Goal: Answer question/provide support: Share knowledge or assist other users

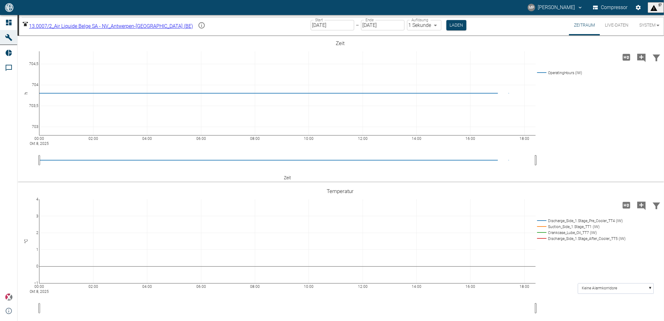
click at [160, 27] on body "MP Marc Philipps Compressor 57 Dashboard Maschinen Reports Kommentare powered b…" at bounding box center [332, 160] width 664 height 321
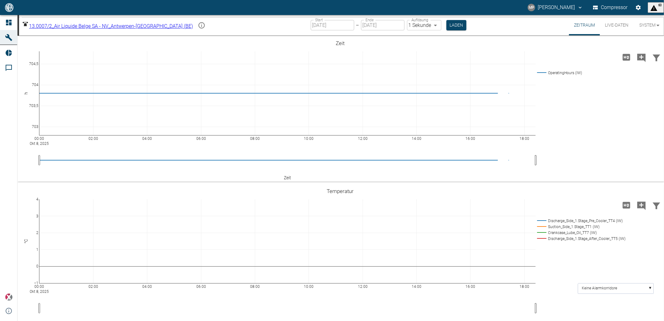
type input "6241a9a4-5e13-41ce-a077-b1be6ecdb23c"
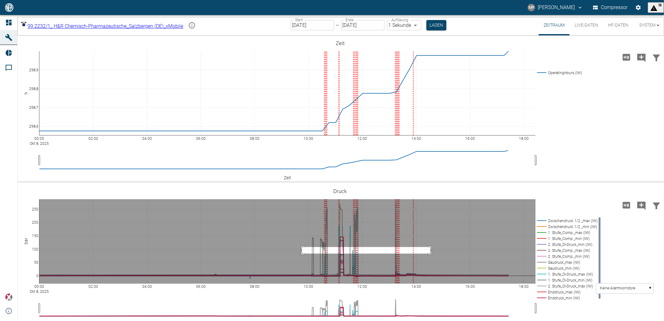
drag, startPoint x: 302, startPoint y: 247, endPoint x: 431, endPoint y: 254, distance: 128.7
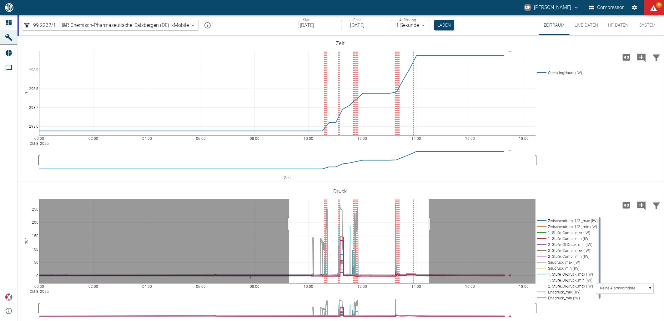
drag, startPoint x: 289, startPoint y: 224, endPoint x: 429, endPoint y: 223, distance: 139.8
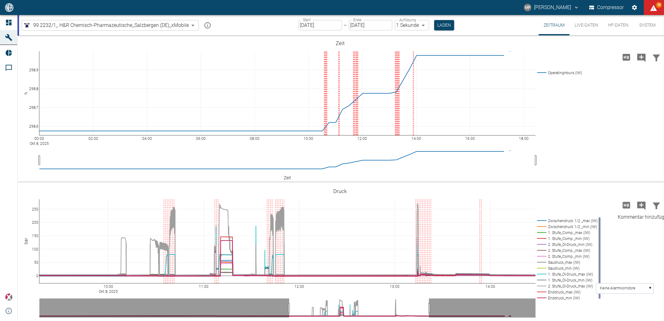
click at [639, 206] on icon "Kommentar hinzufügen" at bounding box center [642, 205] width 8 height 8
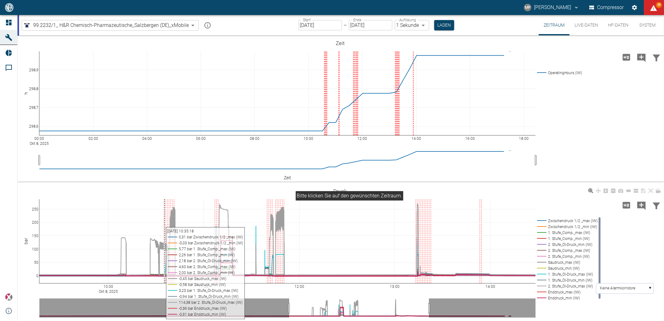
scroll to position [11, 0]
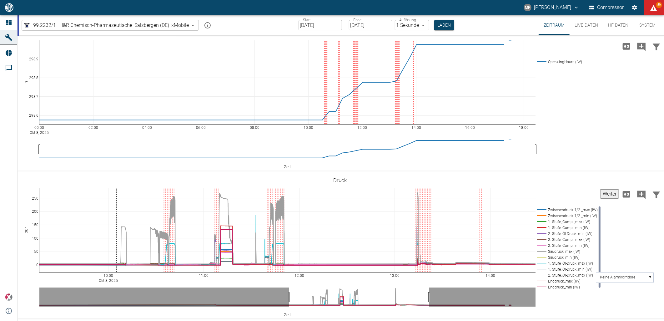
click at [608, 193] on button "Weiter" at bounding box center [610, 193] width 19 height 9
click at [639, 195] on icon "Kommentar hinzufügen" at bounding box center [642, 195] width 8 height 8
click at [601, 193] on button "Weiter" at bounding box center [610, 193] width 19 height 9
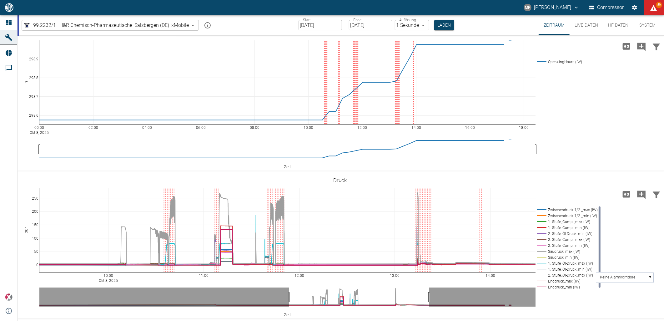
paste textarea "H025-00264 O -Ring ID 38 x 2,5"
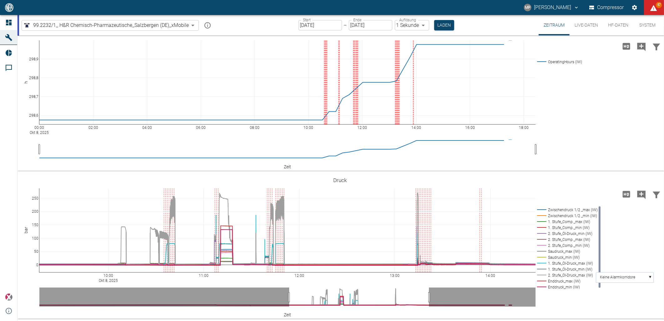
paste textarea "H025-00264 O -Ring ID 38 x 2,5"
drag, startPoint x: 396, startPoint y: 170, endPoint x: 326, endPoint y: 170, distance: 70.4
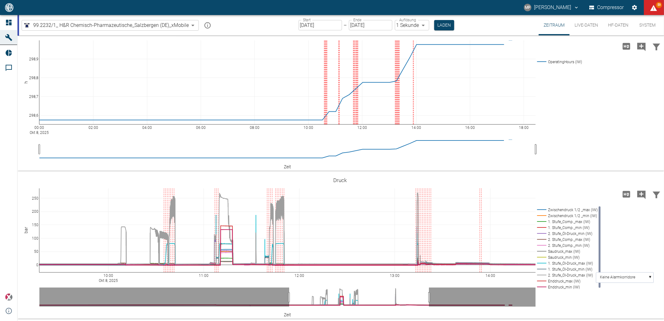
paste textarea "H098-00122 Kugel ø8"
paste textarea "H092-00007 Sitz DN 4,5"
paste textarea "H025-00648 Dichtring 23 x 27 x 0,3"
paste textarea "H025-00231 O -Ring ID 10 x 2"
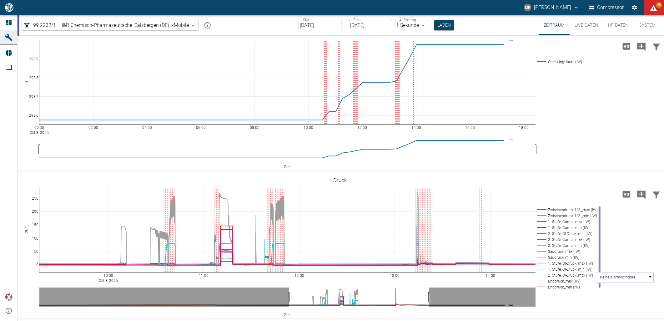
type textarea "1. start des Kompressors. Kurz vorher wurde folgendes eingesetzt: Innenteile ÖÜ…"
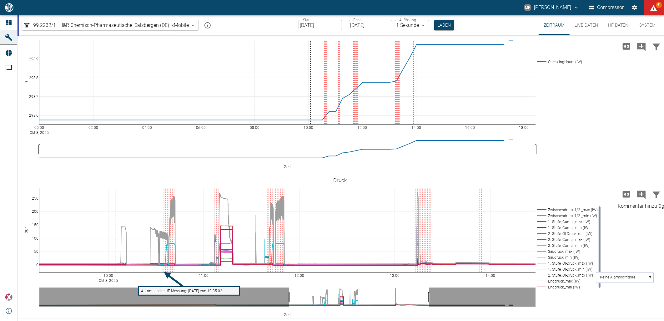
click at [637, 196] on icon "Kommentar hinzufügen" at bounding box center [642, 195] width 10 height 10
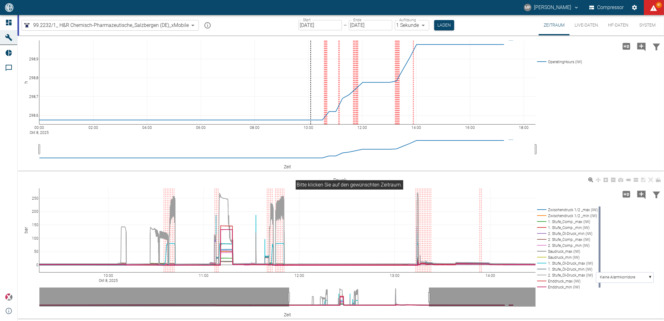
click at [565, 287] on rect at bounding box center [567, 287] width 62 height 6
click at [564, 268] on rect at bounding box center [567, 269] width 62 height 6
click at [562, 257] on rect at bounding box center [567, 257] width 62 height 6
click at [562, 245] on rect at bounding box center [567, 245] width 62 height 6
click at [560, 232] on rect at bounding box center [567, 234] width 62 height 6
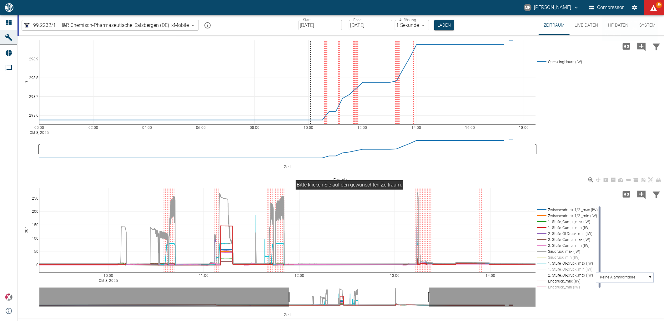
click at [560, 227] on rect at bounding box center [567, 228] width 62 height 6
click at [560, 215] on rect at bounding box center [567, 216] width 62 height 6
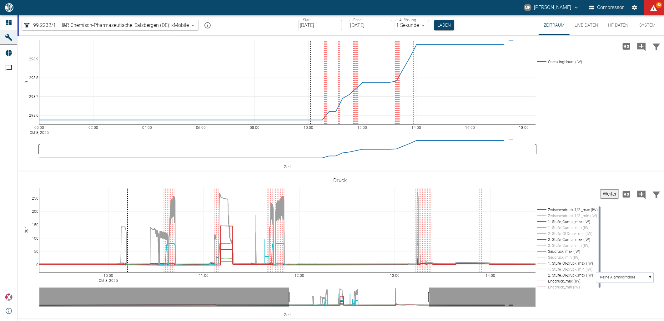
click at [608, 192] on button "Weiter" at bounding box center [610, 193] width 19 height 9
type textarea "1. Stufe hat keinen Öldruck aufgebaut. Kompressor hat sich selbstständig abgesc…"
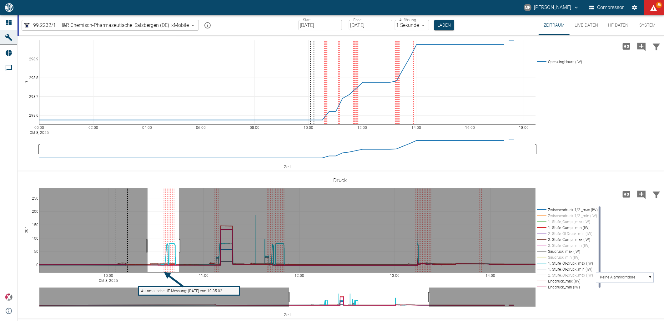
drag, startPoint x: 148, startPoint y: 246, endPoint x: 179, endPoint y: 250, distance: 31.8
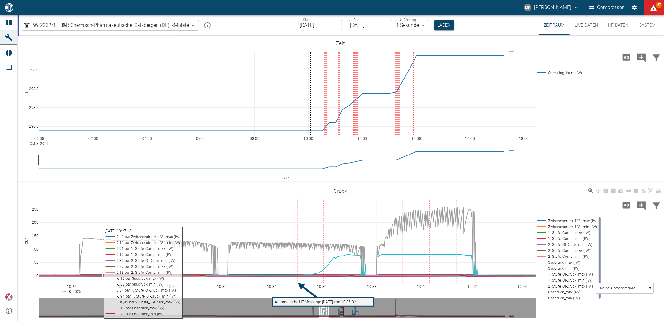
scroll to position [11, 0]
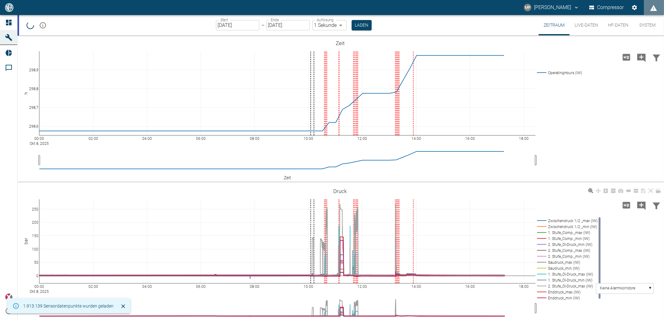
scroll to position [11, 0]
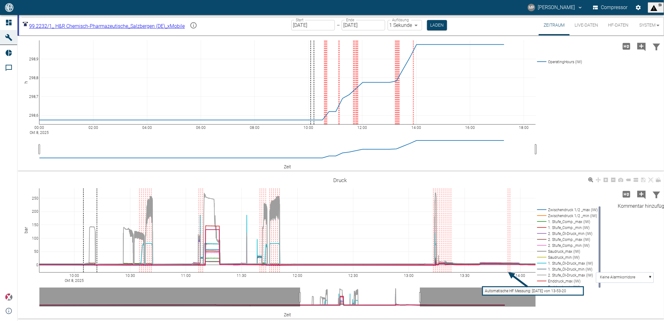
drag, startPoint x: 640, startPoint y: 195, endPoint x: 124, endPoint y: 234, distance: 518.3
click at [641, 195] on icon "Kommentar hinzufügen" at bounding box center [642, 195] width 10 height 10
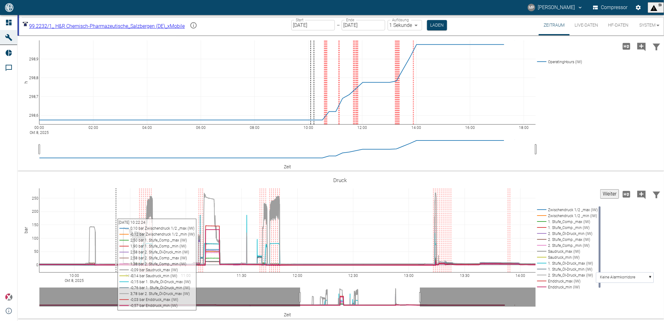
click at [601, 196] on button "Weiter" at bounding box center [610, 193] width 19 height 9
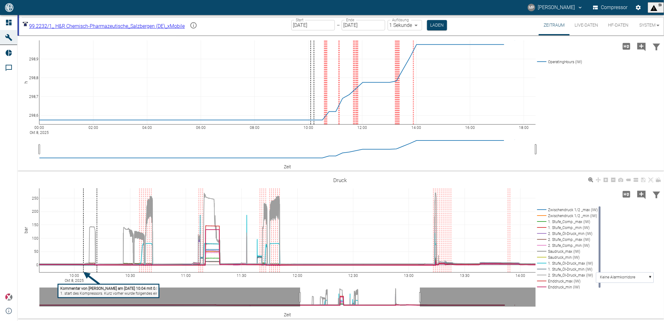
click at [89, 292] on tspan "1. start des Kompressors. Kurz vorher wurde folgendes eingesetzt: Innenteile ÖÜ…" at bounding box center [305, 293] width 491 height 4
drag, startPoint x: 308, startPoint y: 131, endPoint x: 251, endPoint y: 133, distance: 57.6
click at [638, 197] on icon "Kommentar hinzufügen" at bounding box center [642, 195] width 8 height 8
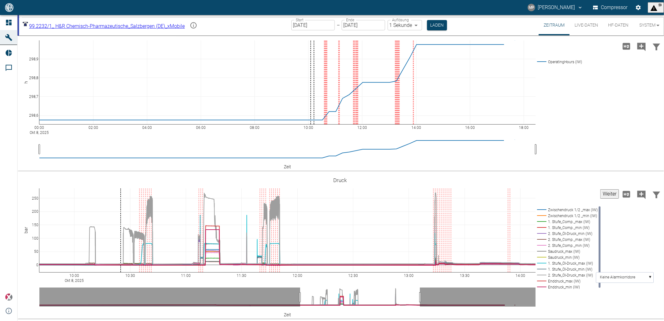
click at [601, 194] on button "Weiter" at bounding box center [610, 193] width 19 height 9
paste textarea "1. start des Kompressors."
type textarea "2. start des Kompressors."
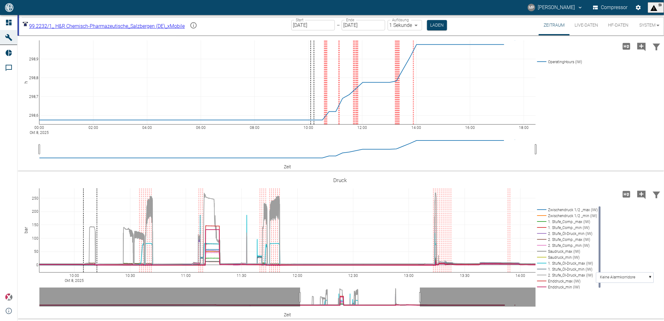
click at [103, 289] on tspan "Kommentar von Marc Philipps am 08/10/2025 10:04 mit 0.581" at bounding box center [111, 288] width 103 height 4
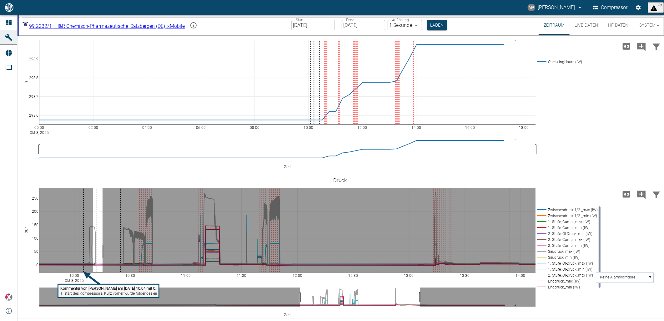
drag, startPoint x: 103, startPoint y: 252, endPoint x: 93, endPoint y: 252, distance: 9.7
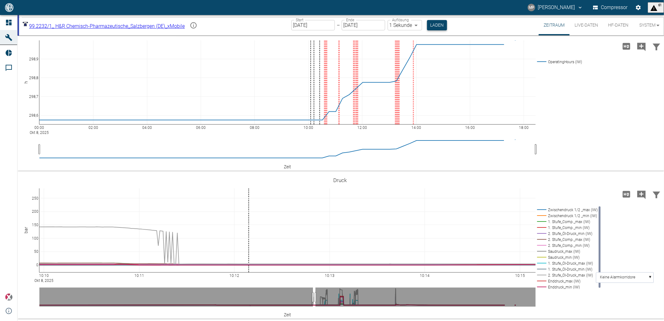
click at [445, 28] on button "Laden" at bounding box center [437, 25] width 20 height 10
click at [652, 195] on icon "Daten filtern" at bounding box center [657, 195] width 10 height 10
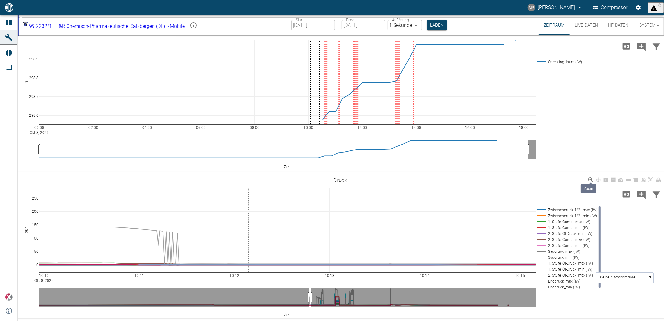
click at [592, 180] on icon at bounding box center [591, 179] width 5 height 5
click at [598, 179] on icon at bounding box center [598, 179] width 5 height 5
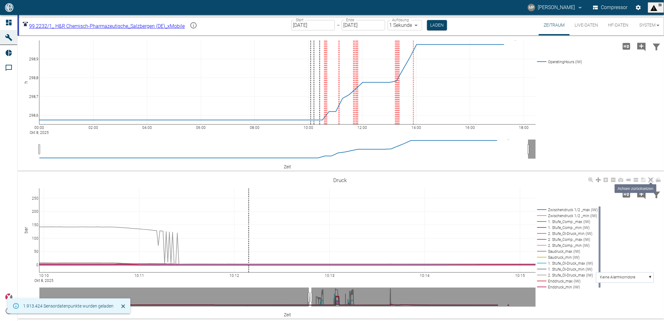
click at [650, 180] on icon at bounding box center [651, 179] width 5 height 5
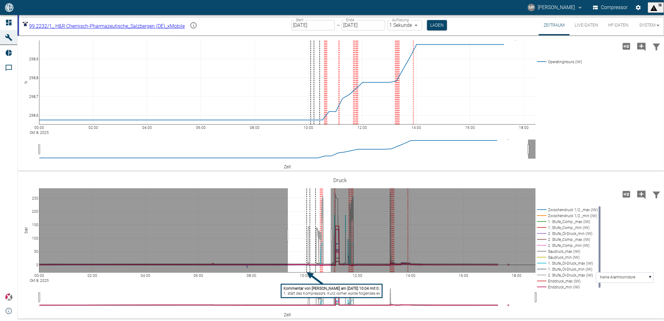
drag, startPoint x: 288, startPoint y: 235, endPoint x: 331, endPoint y: 241, distance: 43.2
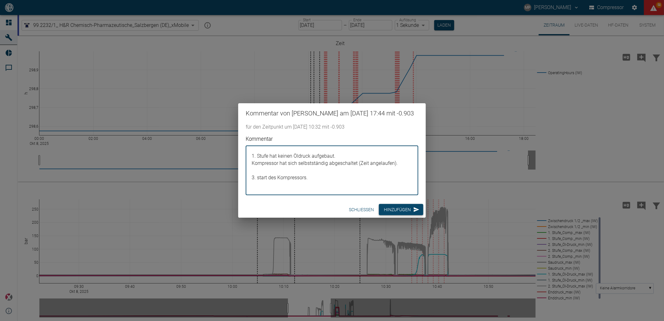
type textarea "1. Stufe hat keinen Öldruck aufgebaut. Kompressor hat sich selbstständig abgesc…"
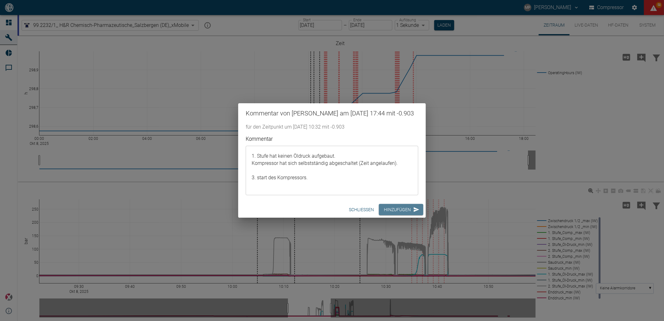
click at [385, 214] on button "Hinzufügen" at bounding box center [401, 210] width 44 height 12
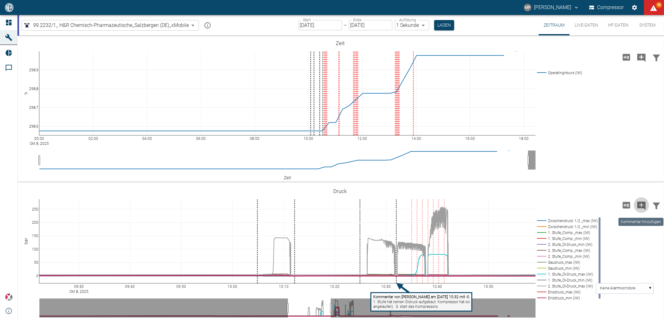
click at [639, 204] on icon "Kommentar hinzufügen" at bounding box center [642, 205] width 8 height 8
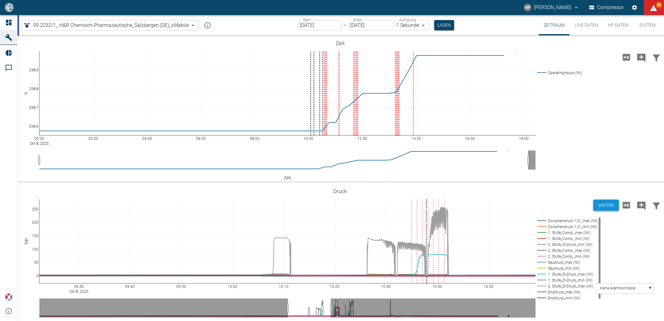
click at [598, 209] on button "Weiter" at bounding box center [607, 206] width 26 height 12
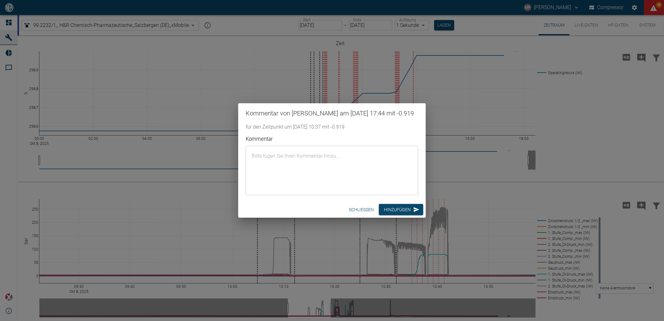
click at [353, 180] on textarea "Kommentar" at bounding box center [332, 170] width 164 height 39
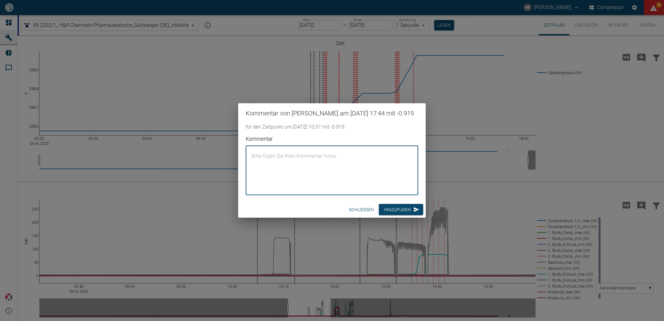
paste textarea "1. Stufe hat keinen Öldruck aufgebaut. Kompressor hat sich selbstständig abgesc…"
click at [298, 184] on textarea "1. Stufe hat keinen Öldruck aufgebaut. Kompressor hat sich selbstständig abgesc…" at bounding box center [332, 170] width 164 height 39
click at [263, 182] on textarea "1. Stufe hat keinen Öldruck aufgebaut. Kompressor hat sich selbstständig abgesc…" at bounding box center [332, 170] width 164 height 39
click at [255, 162] on textarea "1. Stufe hat keinen Öldruck aufgebaut. Kompressor hat sich selbstständig abgesc…" at bounding box center [332, 170] width 164 height 39
drag, startPoint x: 335, startPoint y: 161, endPoint x: 270, endPoint y: 162, distance: 65.4
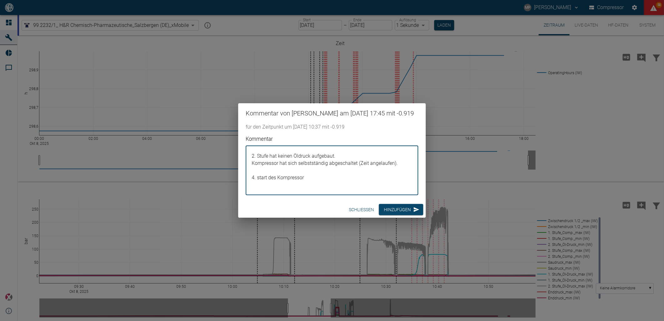
click at [270, 162] on textarea "2. Stufe hat keinen Öldruck aufgebaut. Kompressor hat sich selbstständig abgesc…" at bounding box center [332, 170] width 164 height 39
type textarea "2. Stufe war der Öldruck noch nicht richtig eingestellt. Kompressor hat sich se…"
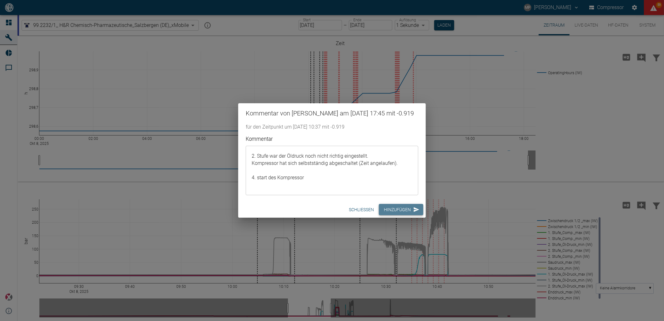
click at [403, 211] on button "Hinzufügen" at bounding box center [401, 210] width 44 height 12
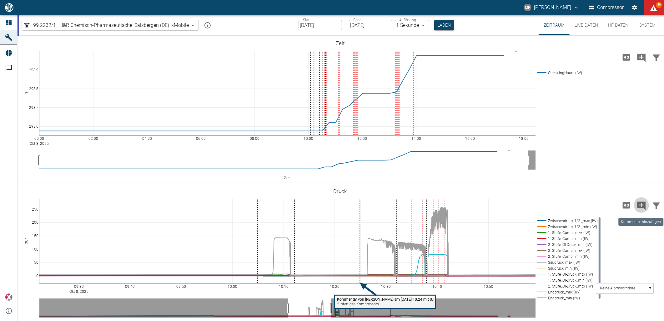
click at [639, 206] on icon "Kommentar hinzufügen" at bounding box center [642, 205] width 8 height 8
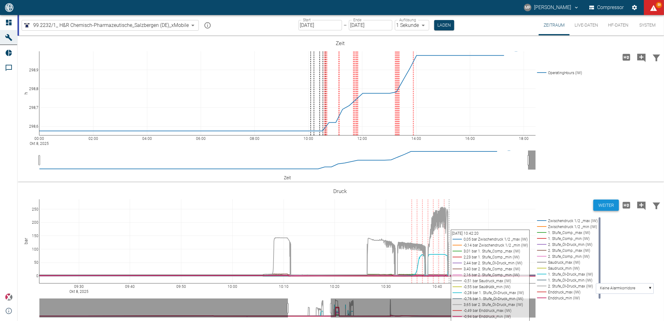
click at [599, 206] on button "Weiter" at bounding box center [607, 206] width 26 height 12
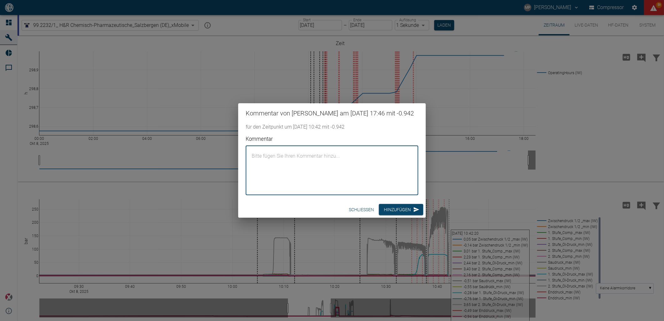
click at [342, 182] on textarea "Kommentar" at bounding box center [332, 170] width 164 height 39
click at [294, 168] on textarea "Händisch den Kompressor abgeschaltet, weil der Öldruck der 2. Stufe stark schwa…" at bounding box center [332, 170] width 164 height 39
click at [282, 168] on textarea "Händisch den Kompressor abgeschaltet, weil der Öldruck der 2. Stufe stark schwa…" at bounding box center [332, 170] width 164 height 39
type textarea "Händisch den Kompressor abgeschaltet, weil der Öldruck der 2. Stufe stark schwa…"
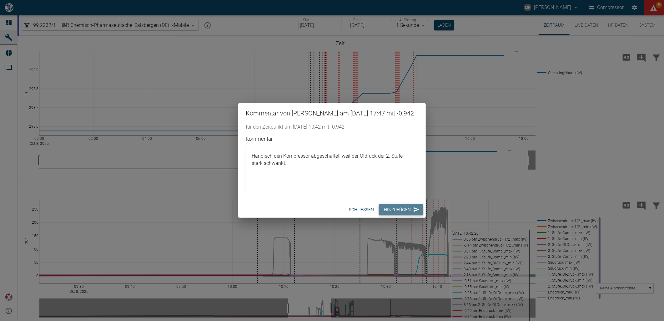
click at [399, 214] on button "Hinzufügen" at bounding box center [401, 210] width 44 height 12
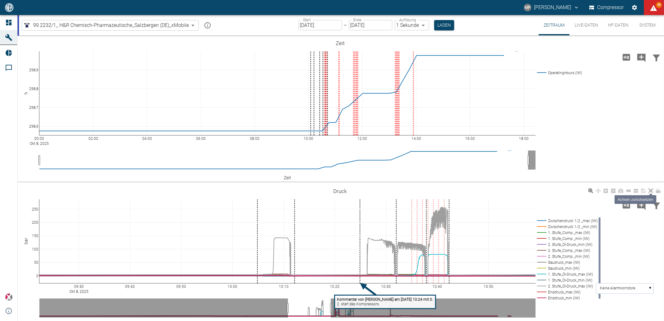
click at [649, 189] on icon at bounding box center [651, 190] width 5 height 5
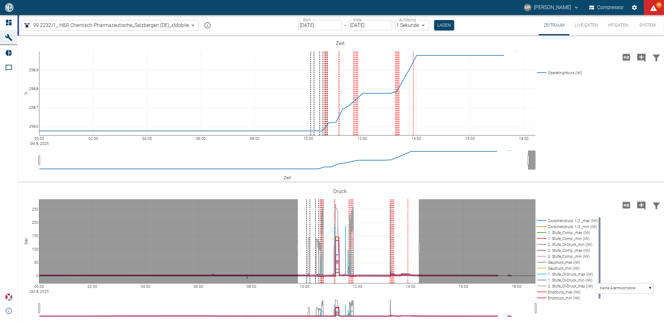
drag, startPoint x: 298, startPoint y: 248, endPoint x: 419, endPoint y: 248, distance: 121.1
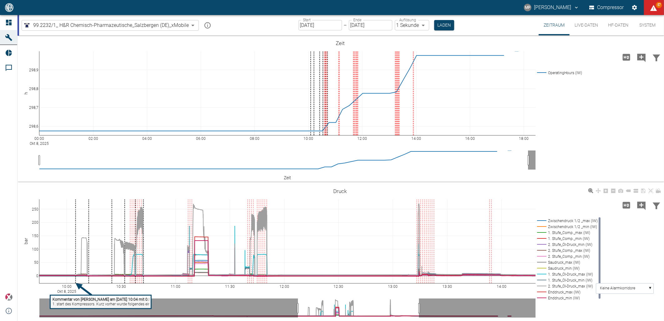
click at [72, 303] on tspan "1. start des Kompressors. Kurz vorher wurde folgendes eingesetzt: Innenteile ÖÜ…" at bounding box center [298, 304] width 491 height 4
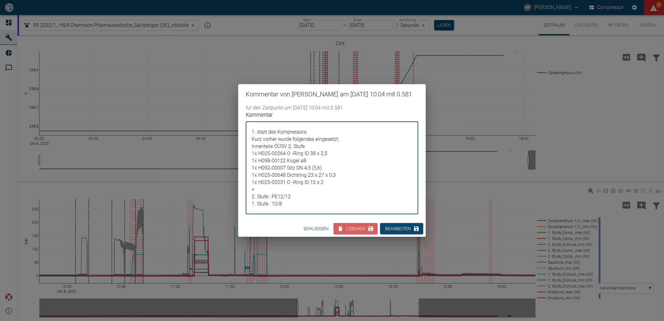
drag, startPoint x: 282, startPoint y: 207, endPoint x: 243, endPoint y: 132, distance: 83.9
click at [243, 132] on div "Kommentar 1. start des Kompressors. Kurz vorher wurde folgendes eingesetzt: Inn…" at bounding box center [330, 161] width 178 height 108
click at [453, 210] on div "Kommentar von [PERSON_NAME] am [DATE] 10:04 mit 0.581 für den Zeitpunkt um [DAT…" at bounding box center [332, 160] width 664 height 321
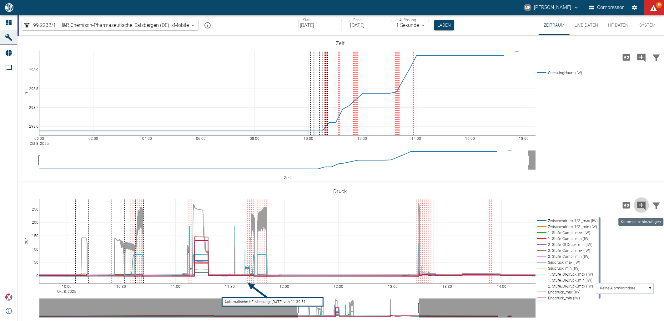
click at [639, 208] on icon "Kommentar hinzufügen" at bounding box center [642, 205] width 8 height 8
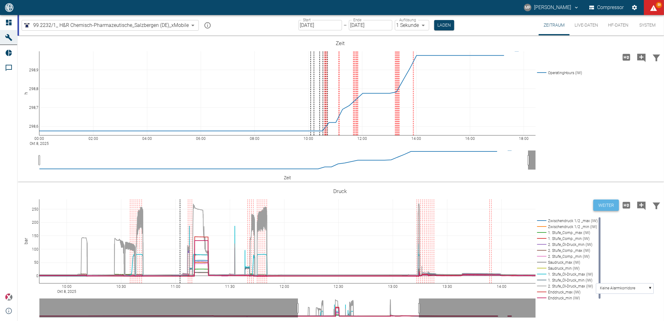
click at [602, 201] on button "Weiter" at bounding box center [607, 206] width 26 height 12
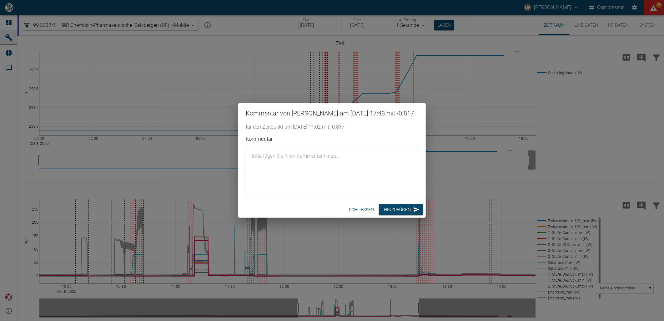
click at [361, 176] on textarea "Kommentar" at bounding box center [332, 170] width 164 height 39
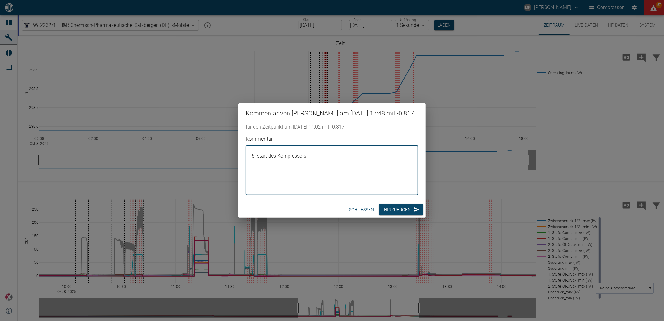
paste textarea "1. start des Kompressors. Kurz vorher wurde folgendes eingesetzt: Innenteile ÖÜ…"
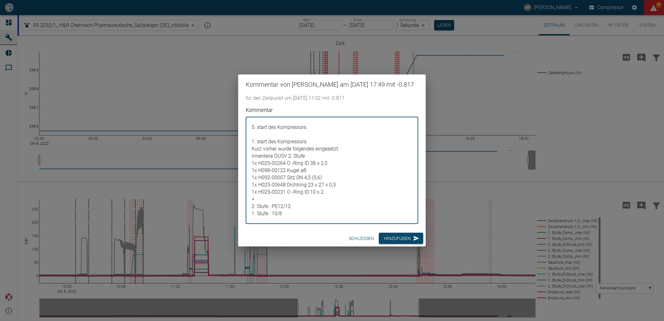
drag, startPoint x: 310, startPoint y: 146, endPoint x: 245, endPoint y: 147, distance: 65.1
click at [245, 147] on div "Kommentar 5. start des Kompressors. 1. start des Kompressors. Kurz vorher wurde…" at bounding box center [330, 163] width 178 height 122
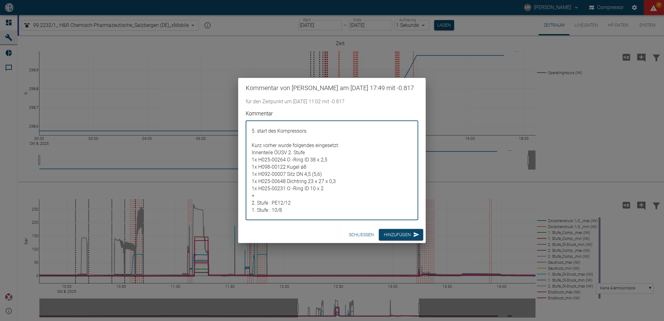
drag, startPoint x: 334, startPoint y: 196, endPoint x: 249, endPoint y: 160, distance: 92.6
click at [249, 160] on div "5. start des Kompressors. Kurz vorher wurde folgendes eingesetzt: Innenteile ÖÜ…" at bounding box center [332, 170] width 173 height 100
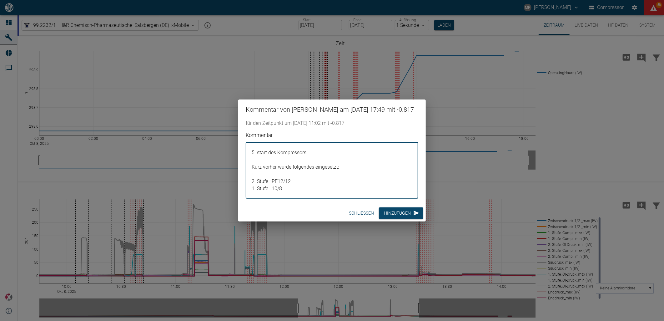
drag, startPoint x: 257, startPoint y: 182, endPoint x: 251, endPoint y: 182, distance: 6.3
click at [251, 182] on textarea "5. start des Kompressors. Kurz vorher wurde folgendes eingesetzt: + 2. Stufe : …" at bounding box center [332, 170] width 164 height 46
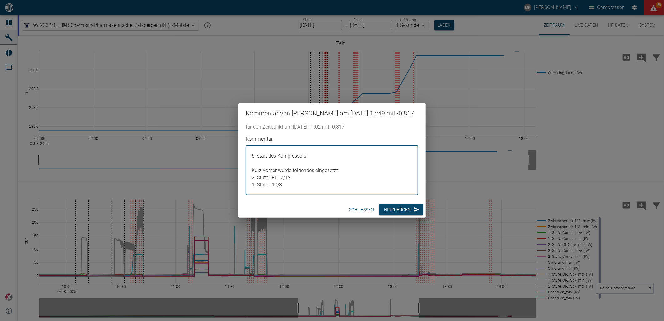
click at [282, 183] on textarea "5. start des Kompressors. Kurz vorher wurde folgendes eingesetzt: 2. Stufe : PE…" at bounding box center [332, 170] width 164 height 39
drag, startPoint x: 258, startPoint y: 191, endPoint x: 244, endPoint y: 191, distance: 13.8
click at [244, 191] on div "Kommentar 5. start des Kompressors. Kurz vorher wurde folgendes eingesetzt: 2. …" at bounding box center [330, 163] width 178 height 64
type textarea "5. start des Kompressors. Kurz vorher wurde folgendes eingesetzt: 2. Stufe : PE…"
click at [386, 215] on button "Hinzufügen" at bounding box center [401, 210] width 44 height 12
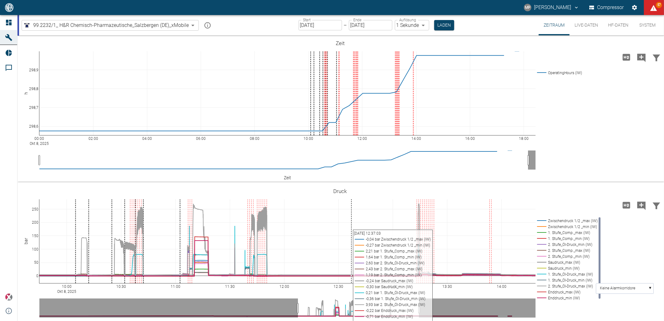
click at [642, 206] on icon "Kommentar hinzufügen" at bounding box center [642, 205] width 8 height 8
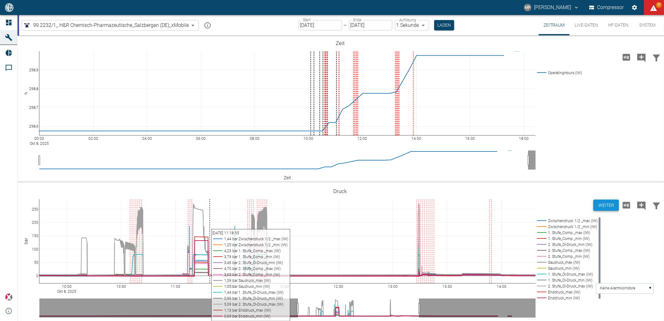
click at [601, 204] on button "Weiter" at bounding box center [607, 206] width 26 height 12
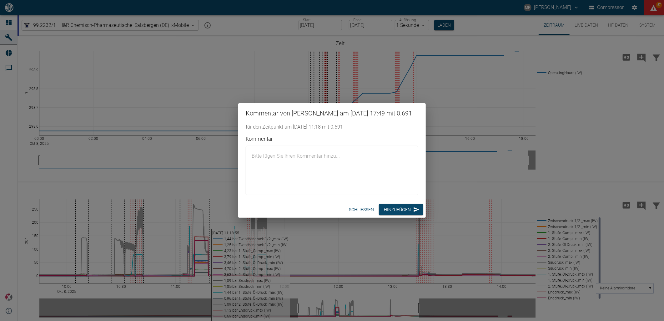
click at [350, 176] on textarea "Kommentar" at bounding box center [332, 170] width 164 height 39
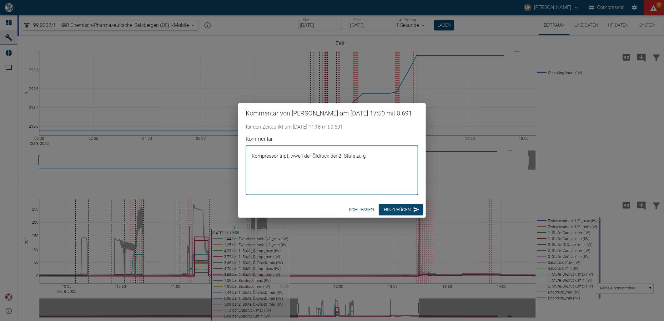
type textarea "Kompressor tript, wweil der Öldruck der 2. Stufe zu ge"
drag, startPoint x: 284, startPoint y: 156, endPoint x: 338, endPoint y: 152, distance: 54.6
click at [338, 152] on textarea "Kompressor tript, weil der Öldruck der 2. Stufe zu gering ist." at bounding box center [332, 170] width 164 height 39
click at [384, 156] on textarea "Kompressor tript, weil der Öldruck der 2. Stufe zu gering ist." at bounding box center [332, 170] width 164 height 39
type textarea "Kompressor tript, weil der Öldruck der 2. Stufe zu gering ist. Und optisch sieh…"
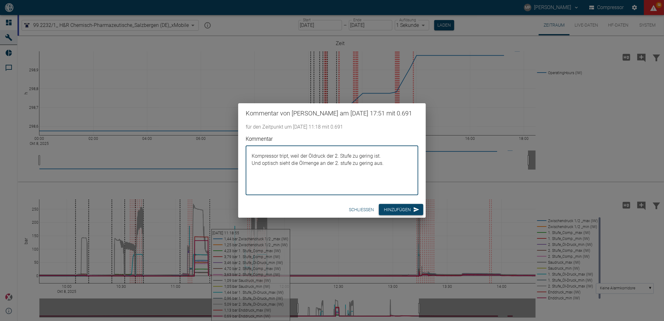
click at [405, 210] on button "Hinzufügen" at bounding box center [401, 210] width 44 height 12
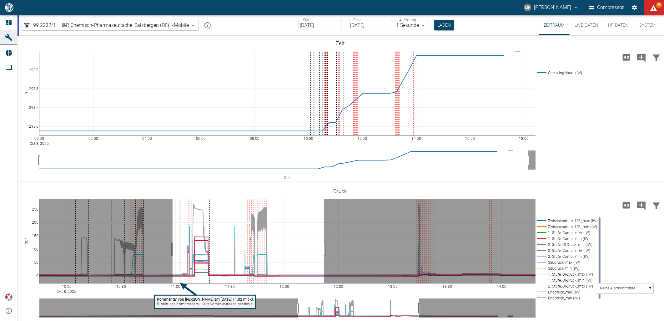
drag, startPoint x: 173, startPoint y: 249, endPoint x: 324, endPoint y: 249, distance: 151.7
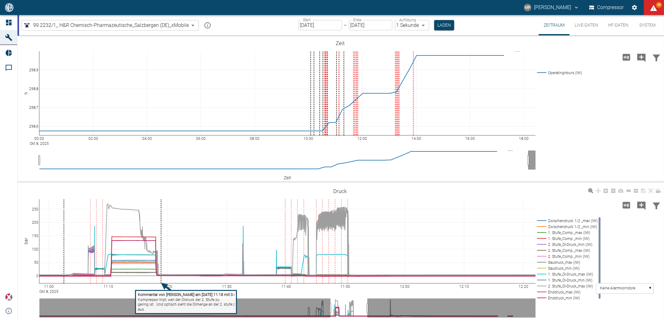
click at [641, 207] on icon "Kommentar hinzufügen" at bounding box center [642, 205] width 8 height 8
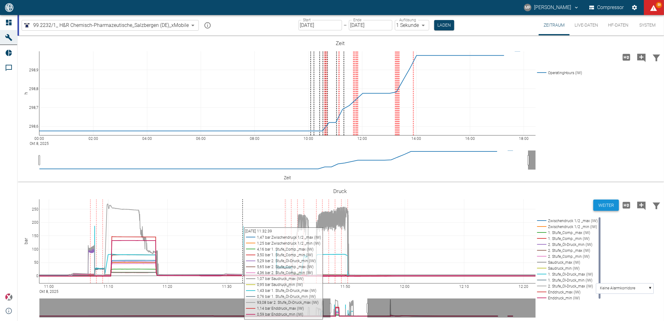
click at [598, 208] on button "Weiter" at bounding box center [607, 206] width 26 height 12
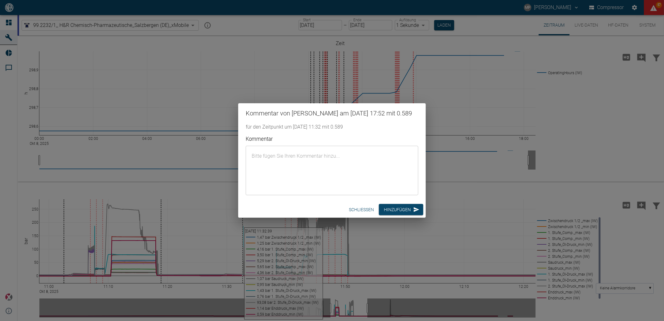
click at [315, 170] on textarea "Kommentar" at bounding box center [332, 170] width 164 height 39
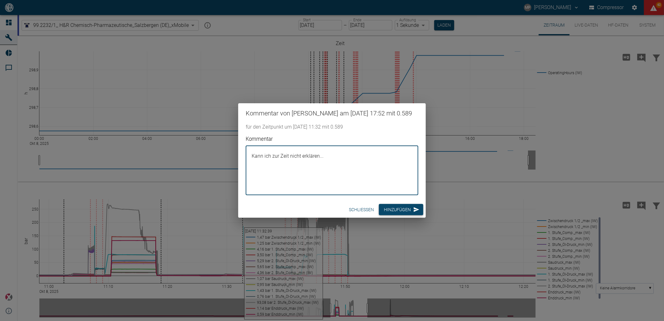
type textarea "Kann ich zur Zeit nicht erklären..."
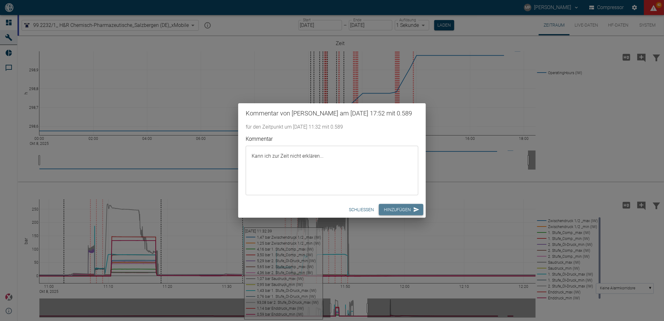
click at [394, 210] on button "Hinzufügen" at bounding box center [401, 210] width 44 height 12
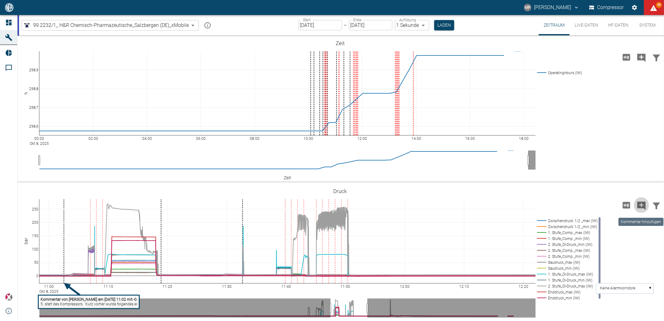
click at [639, 207] on icon "Kommentar hinzufügen" at bounding box center [642, 205] width 8 height 8
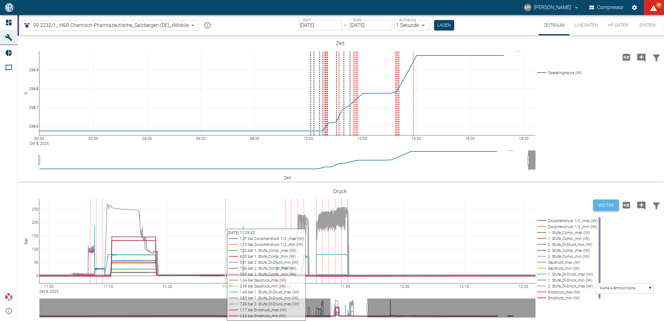
click at [611, 206] on button "Weiter" at bounding box center [607, 206] width 26 height 12
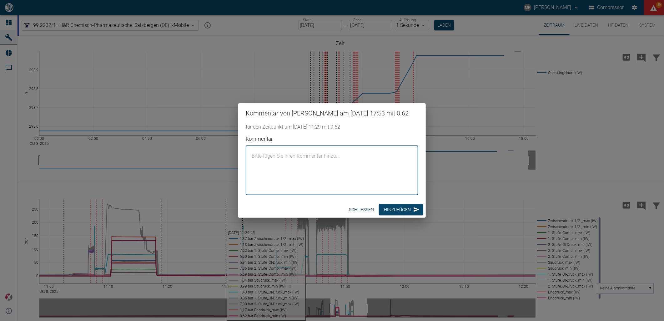
click at [291, 158] on textarea "Kommentar" at bounding box center [332, 170] width 164 height 39
type textarea "6. start des Kompressors."
click at [401, 209] on button "Hinzufügen" at bounding box center [401, 210] width 44 height 12
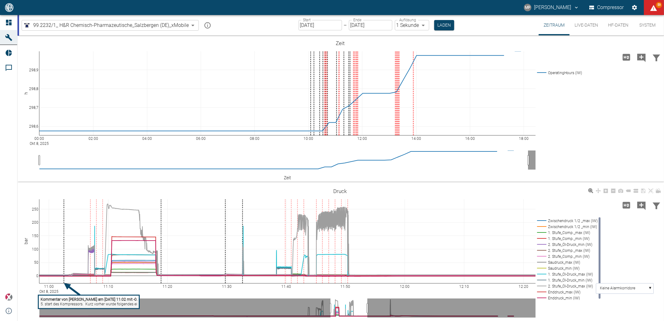
click at [77, 298] on tspan "Kommentar von [PERSON_NAME] am [DATE] 11:02 mit -0.817" at bounding box center [93, 299] width 104 height 4
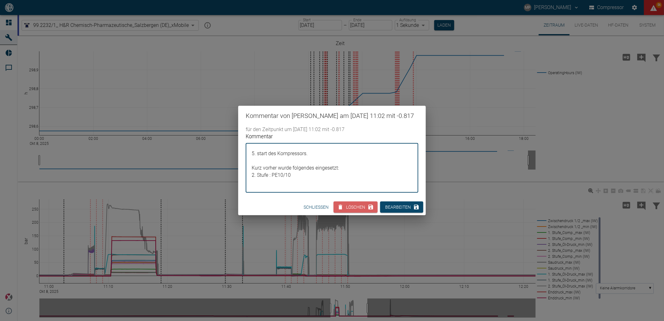
drag, startPoint x: 248, startPoint y: 175, endPoint x: 245, endPoint y: 172, distance: 4.3
click at [245, 172] on div "Kommentar 5. start des Kompressors. Kurz vorher wurde folgendes eingesetzt: 2. …" at bounding box center [330, 160] width 178 height 64
click at [456, 212] on div "Kommentar von Marc Philipps am 08/10/2025 11:02 mit -0.817 für den Zeitpunkt um…" at bounding box center [332, 160] width 664 height 321
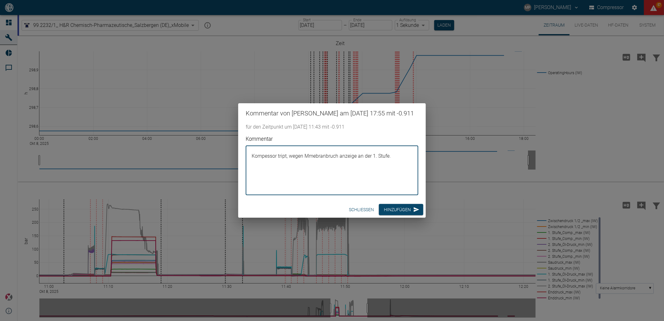
click at [315, 162] on textarea "Kompessor tript, wegen Mmebranbruch anzeige an der 1. Stufe." at bounding box center [332, 170] width 164 height 39
click at [342, 162] on textarea "Kompressor tript, wegen Membranbruch anzeige an der 1. Stufe." at bounding box center [332, 170] width 164 height 39
click at [396, 161] on textarea "Kompressor tript, wegen Membranbruchanzeige an der 1. Stufe." at bounding box center [332, 170] width 164 height 39
click at [374, 186] on textarea "Kompressor tript, wegen Membranbruchanzeige an der 1. Stufe. Aus dem Schalter k…" at bounding box center [332, 170] width 164 height 39
type textarea "Kompressor tript, wegen Membranbruchanzeige an der 1. Stufe. Aus dem Schalter k…"
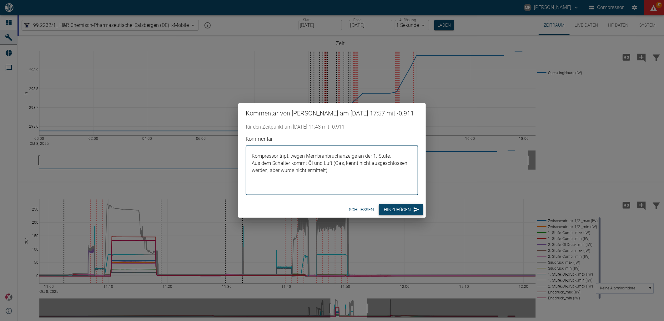
click at [398, 213] on button "Hinzufügen" at bounding box center [401, 210] width 44 height 12
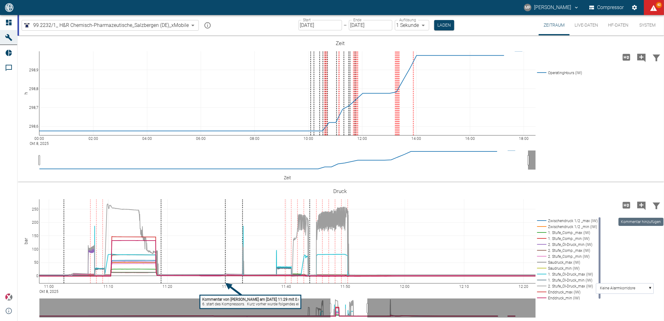
click at [639, 207] on icon "Kommentar hinzufügen" at bounding box center [642, 205] width 8 height 8
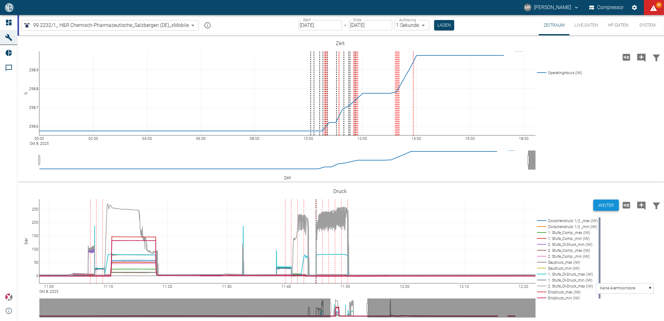
click at [606, 206] on button "Weiter" at bounding box center [607, 206] width 26 height 12
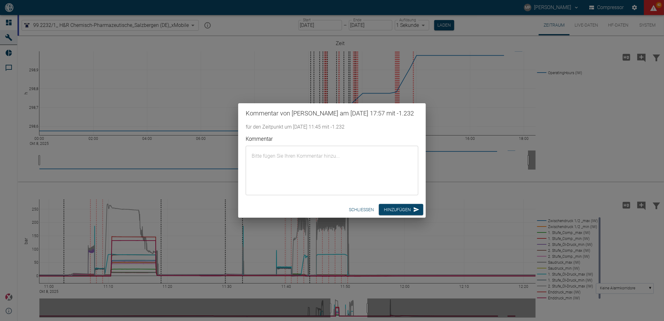
click at [383, 177] on textarea "Kommentar" at bounding box center [332, 170] width 164 height 39
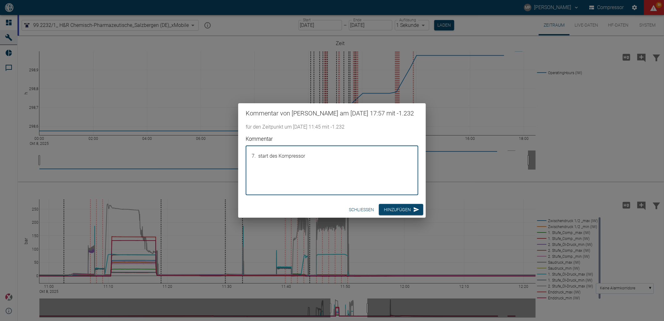
type textarea "7. start des Kompressor."
click at [394, 215] on button "Hinzufügen" at bounding box center [401, 210] width 44 height 12
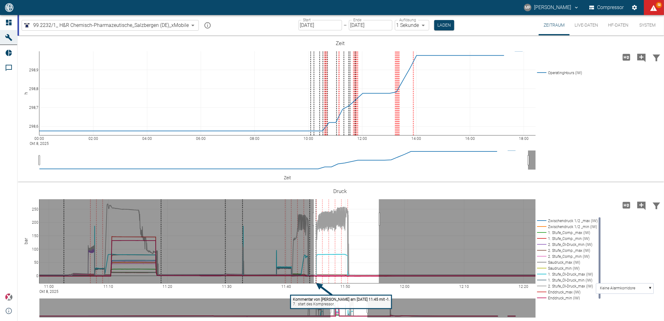
drag, startPoint x: 379, startPoint y: 219, endPoint x: 314, endPoint y: 218, distance: 65.1
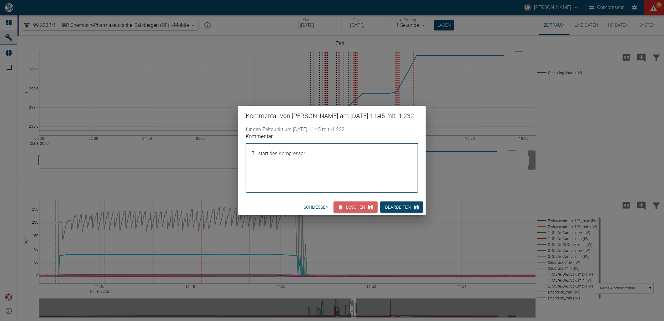
click at [305, 161] on textarea "7. start des Kompressor." at bounding box center [332, 167] width 164 height 39
type textarea "7. start des Kompressors."
click at [394, 211] on button "Bearbeiten" at bounding box center [401, 207] width 43 height 12
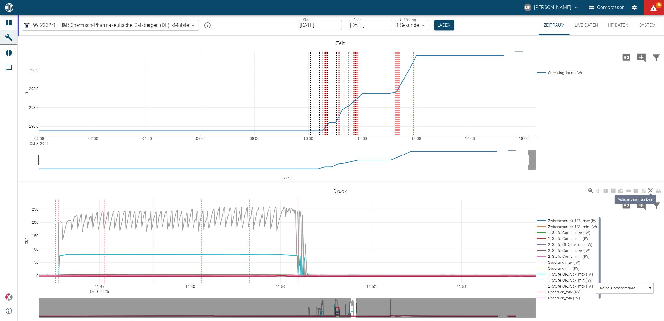
click at [651, 190] on icon at bounding box center [651, 190] width 5 height 5
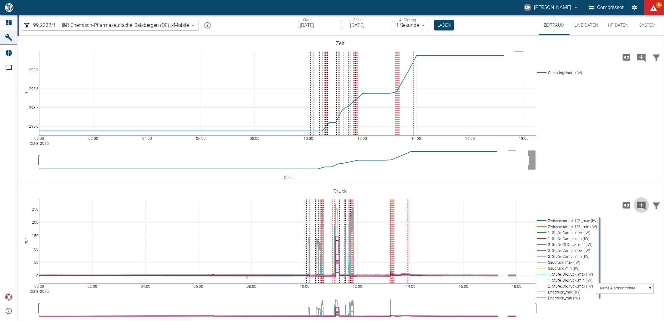
click at [640, 207] on icon "Kommentar hinzufügen" at bounding box center [642, 206] width 10 height 10
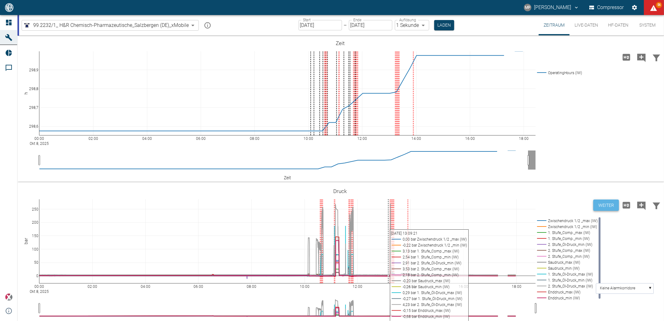
click at [608, 205] on button "Weiter" at bounding box center [607, 206] width 26 height 12
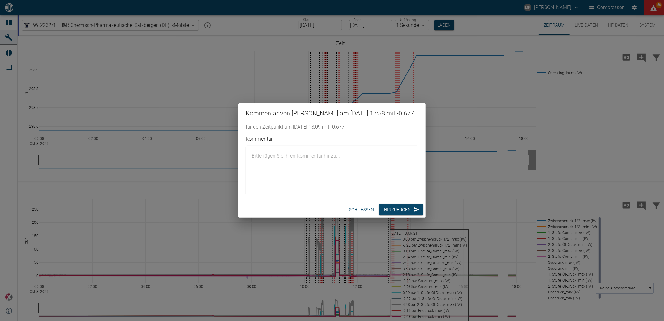
click at [370, 183] on textarea "Kommentar" at bounding box center [332, 170] width 164 height 39
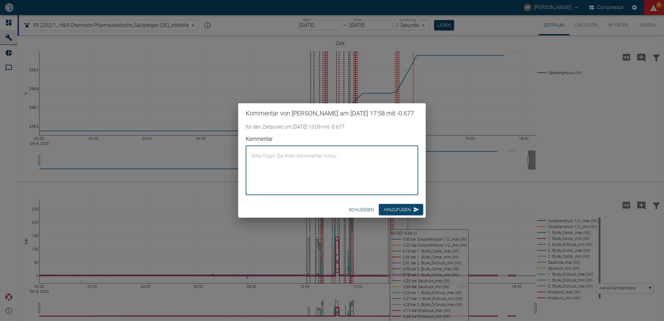
paste textarea "Kurz vorher wurde folgendes eingesetzt: 2. Stufe : PE10/10"
click at [252, 160] on textarea "Kurz vorher wurde folgendes eingesetzt: 2. Stufe : PE10/10" at bounding box center [332, 170] width 164 height 39
click at [254, 160] on textarea "Kurz vorher wurde folgendes eingesetzt: 2. Stufe : PE10/10" at bounding box center [332, 170] width 164 height 39
type textarea "8. start des Kompressors. Kurz vorher wurde folgendes eingesetzt: 2. Stufe : PE…"
click at [394, 211] on button "Hinzufügen" at bounding box center [401, 210] width 44 height 12
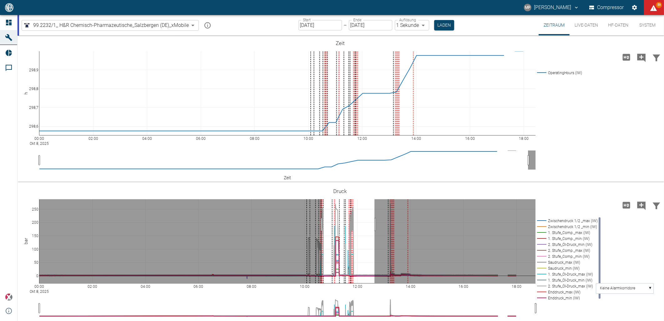
drag, startPoint x: 375, startPoint y: 225, endPoint x: 322, endPoint y: 226, distance: 52.6
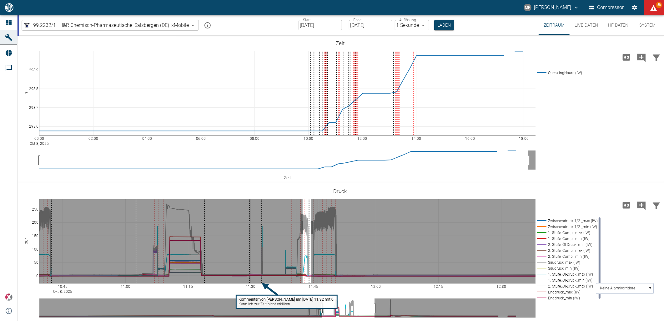
drag, startPoint x: 303, startPoint y: 228, endPoint x: 312, endPoint y: 227, distance: 8.8
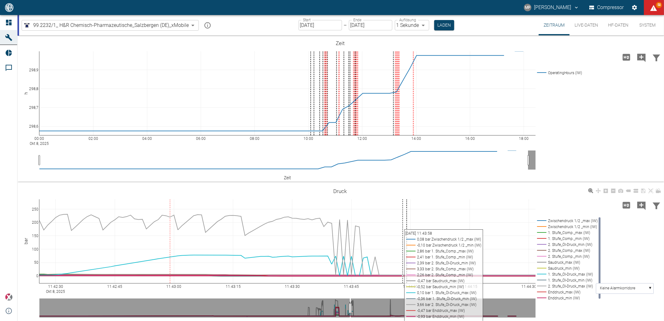
scroll to position [11, 0]
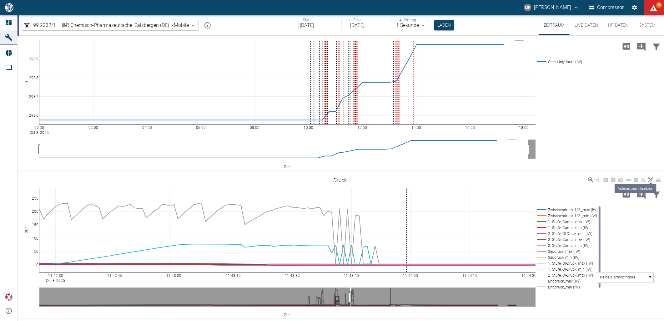
click at [649, 179] on icon at bounding box center [651, 179] width 5 height 5
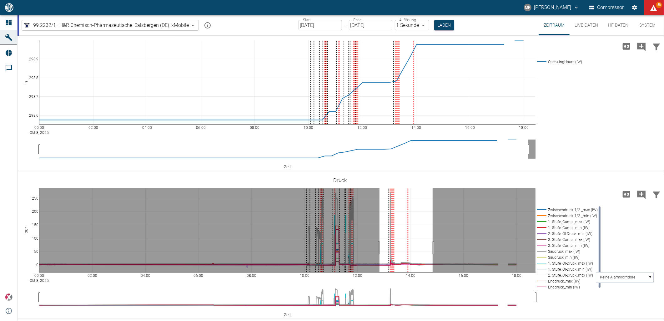
drag, startPoint x: 433, startPoint y: 248, endPoint x: 380, endPoint y: 249, distance: 53.2
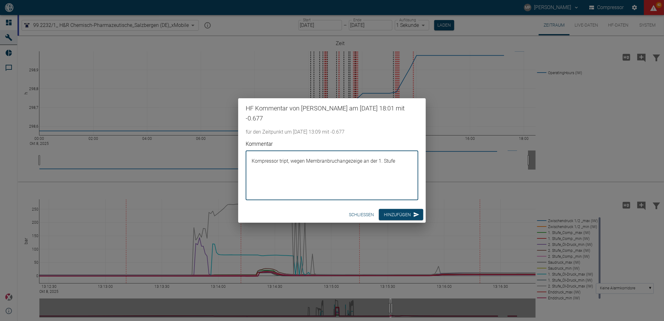
scroll to position [11, 0]
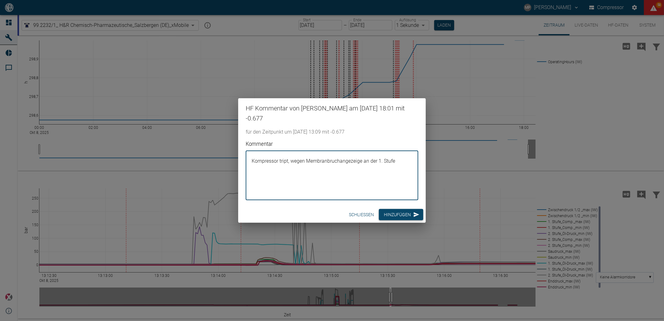
type textarea "Kompressor tript, wegen Membranbruchangezeige an der 1. Stufe"
click at [380, 215] on button "Hinzufügen" at bounding box center [401, 215] width 44 height 12
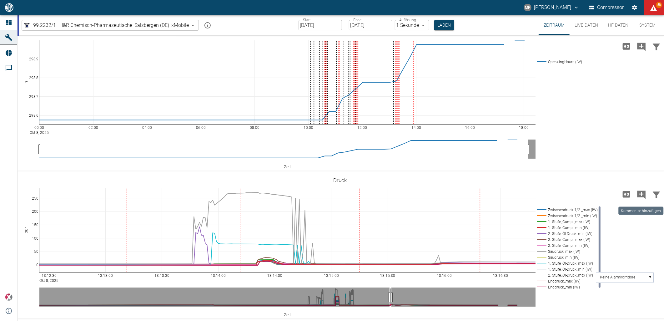
click at [639, 192] on icon "Kommentar hinzufügen" at bounding box center [642, 195] width 8 height 8
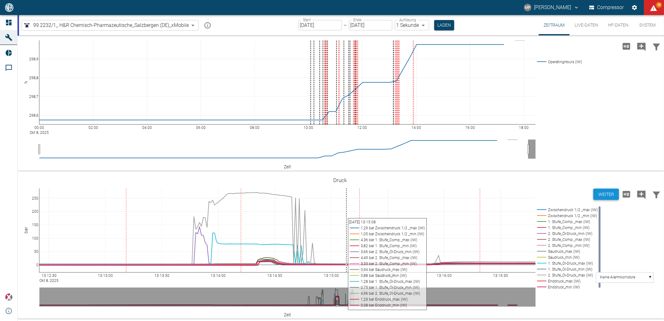
click at [601, 194] on button "Weiter" at bounding box center [607, 195] width 26 height 12
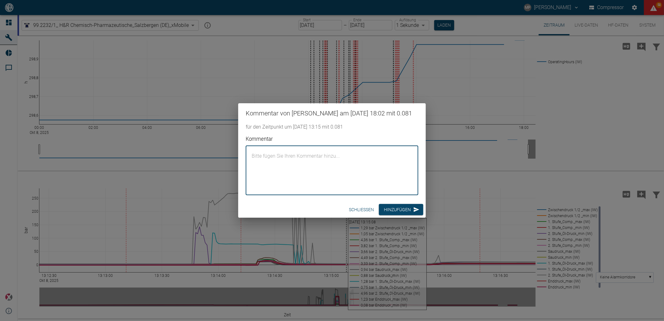
click at [386, 161] on textarea "Kommentar" at bounding box center [332, 170] width 164 height 39
click at [297, 156] on textarea "Beginn den Membranbrcuh zubeheben." at bounding box center [332, 170] width 164 height 39
click at [299, 156] on textarea "Beginn den Membranbrcuh zubeheben." at bounding box center [332, 170] width 164 height 39
click at [301, 154] on textarea "Beginn den Membran Bruch zubeheben." at bounding box center [332, 170] width 164 height 39
click at [352, 156] on textarea "Beginn den Membranbruch zubeheben." at bounding box center [332, 170] width 164 height 39
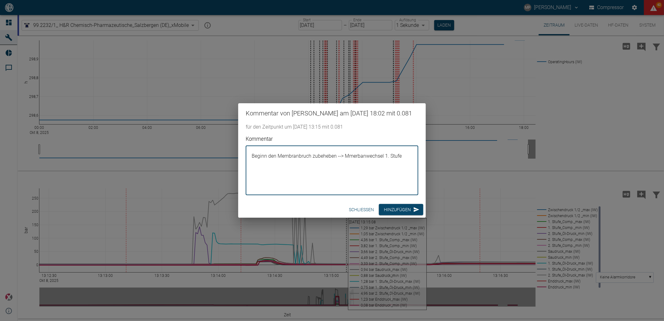
click at [353, 157] on textarea "Beginn den Membranbruch zubeheben --> Mmerbanwechsel 1. Stufe" at bounding box center [332, 170] width 164 height 39
click at [326, 157] on textarea "Beginn den Membranbruch zubeheben --> Memrbanwechsel 1. Stufe" at bounding box center [332, 170] width 164 height 39
drag, startPoint x: 358, startPoint y: 155, endPoint x: 348, endPoint y: 158, distance: 9.8
click at [348, 158] on textarea "Beginn den Membranbruch zu beheben --> Memrbanwechsel 1. Stufe" at bounding box center [332, 170] width 164 height 39
click at [358, 156] on textarea "Beginn den Membranbruch zu beheben --> Memrbanwechsel 1. Stufe" at bounding box center [332, 170] width 164 height 39
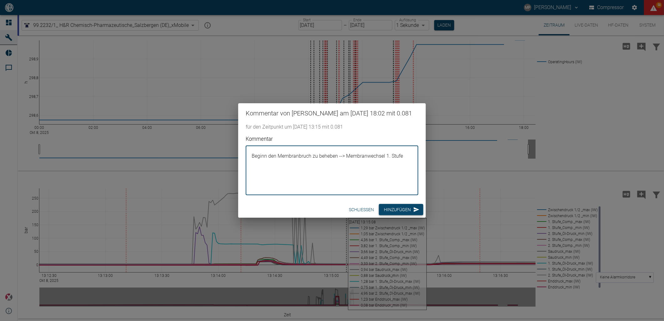
type textarea "Beginn den Membranbruch zu beheben --> Membranwechsel 1. Stufe"
click at [385, 210] on button "Hinzufügen" at bounding box center [401, 210] width 44 height 12
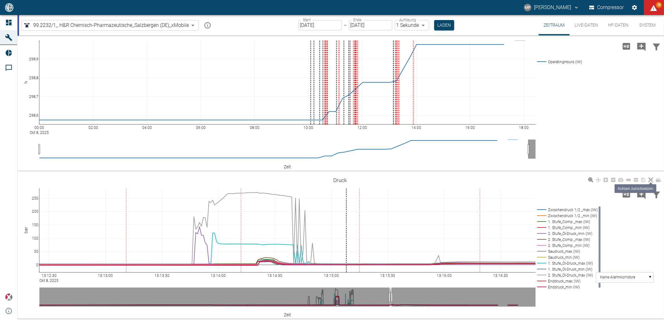
click at [650, 179] on icon at bounding box center [651, 179] width 5 height 5
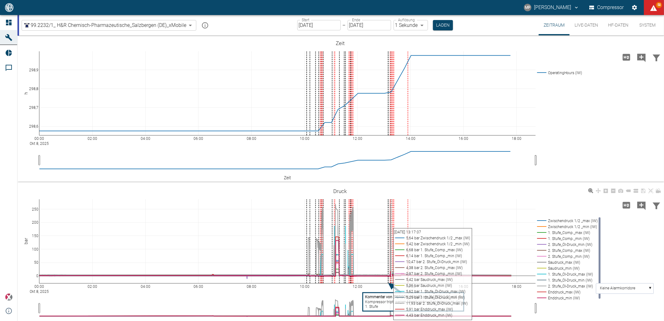
scroll to position [11, 0]
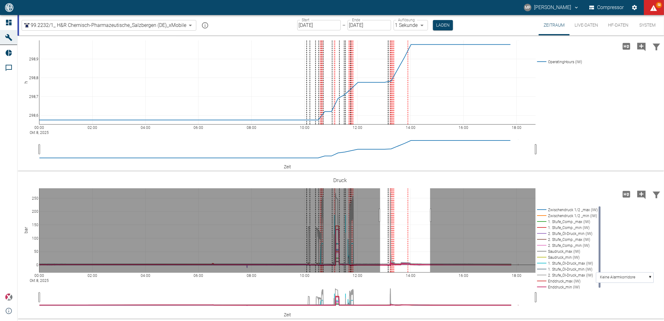
drag, startPoint x: 380, startPoint y: 215, endPoint x: 430, endPoint y: 215, distance: 50.1
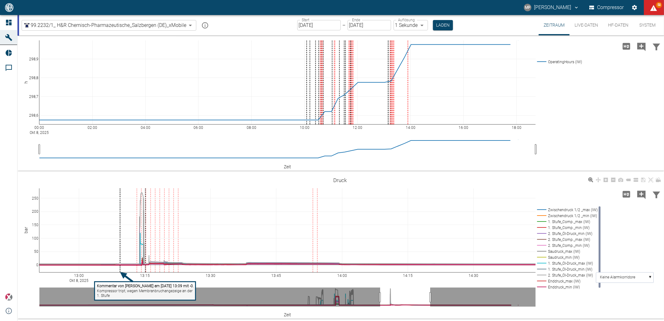
click at [131, 289] on tspan "Kompressor tript, wegen Membranbruchangezeige an der" at bounding box center [145, 291] width 96 height 4
drag, startPoint x: 372, startPoint y: 161, endPoint x: 243, endPoint y: 153, distance: 129.1
